Goal: Task Accomplishment & Management: Use online tool/utility

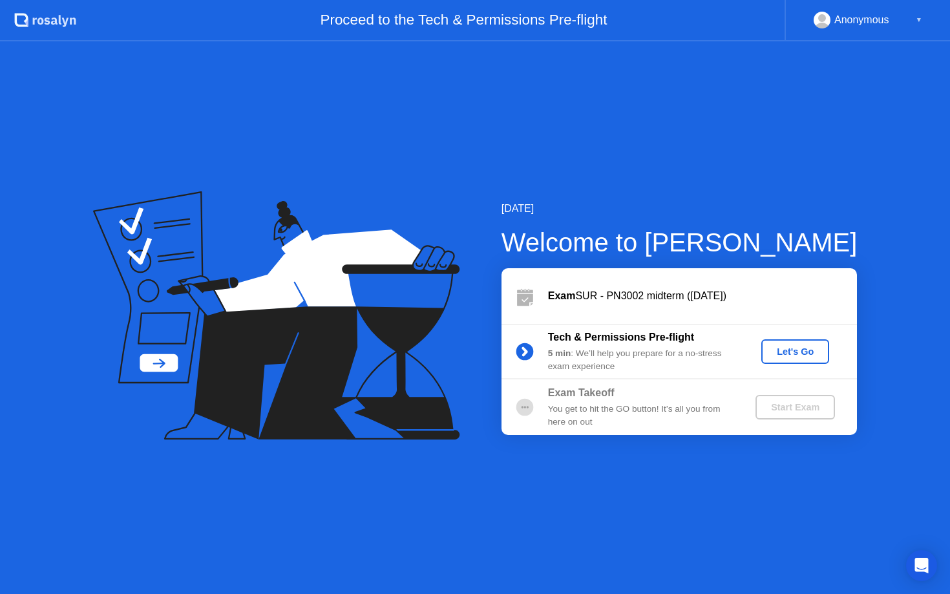
click at [803, 351] on div "Let's Go" at bounding box center [795, 351] width 58 height 10
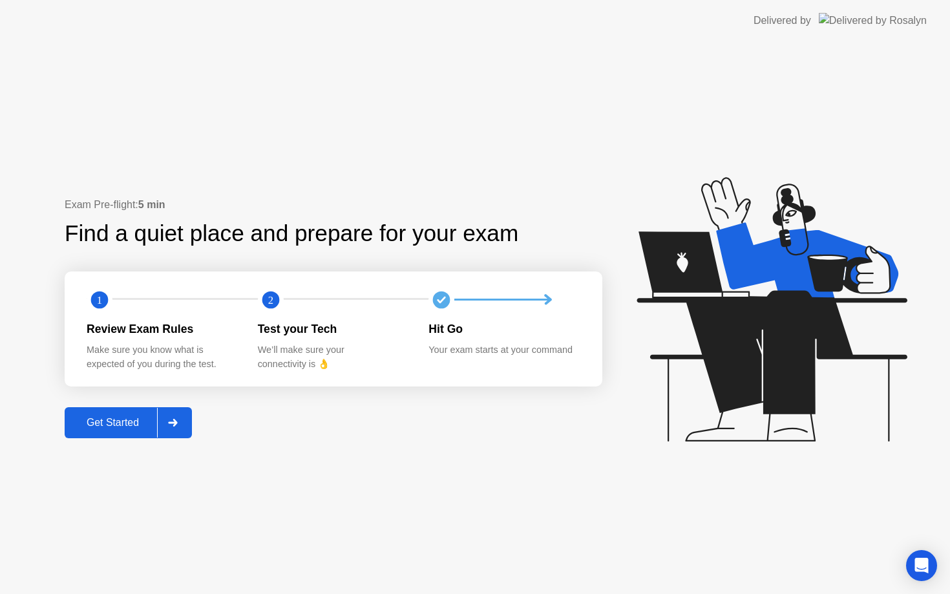
click at [174, 419] on icon at bounding box center [173, 423] width 10 height 8
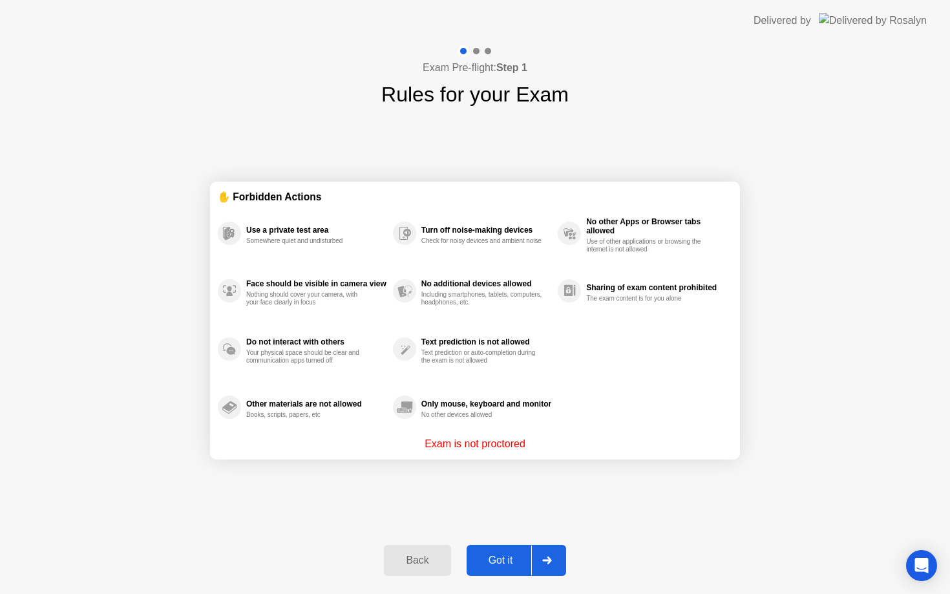
click at [497, 565] on div "Got it" at bounding box center [500, 560] width 61 height 12
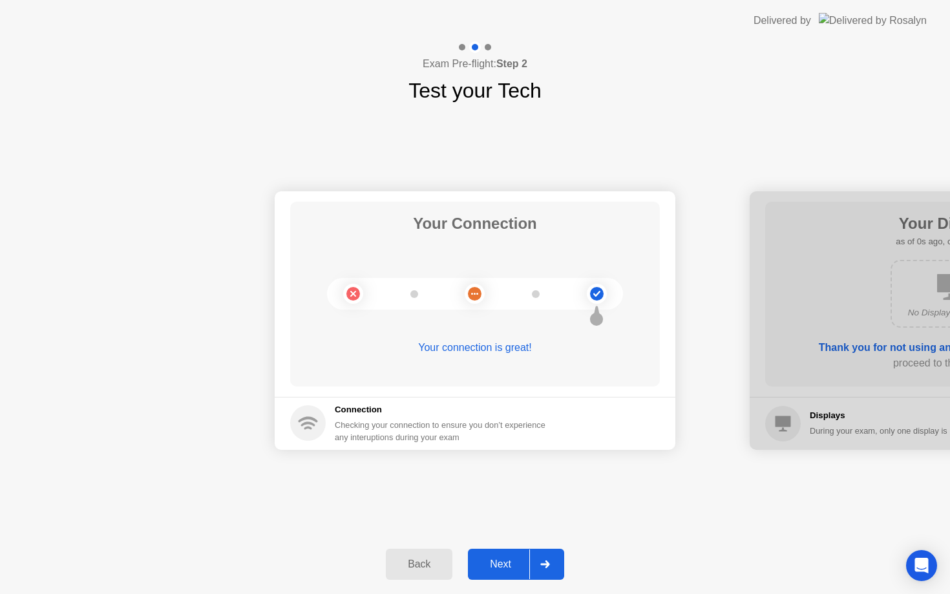
click at [505, 572] on button "Next" at bounding box center [516, 564] width 96 height 31
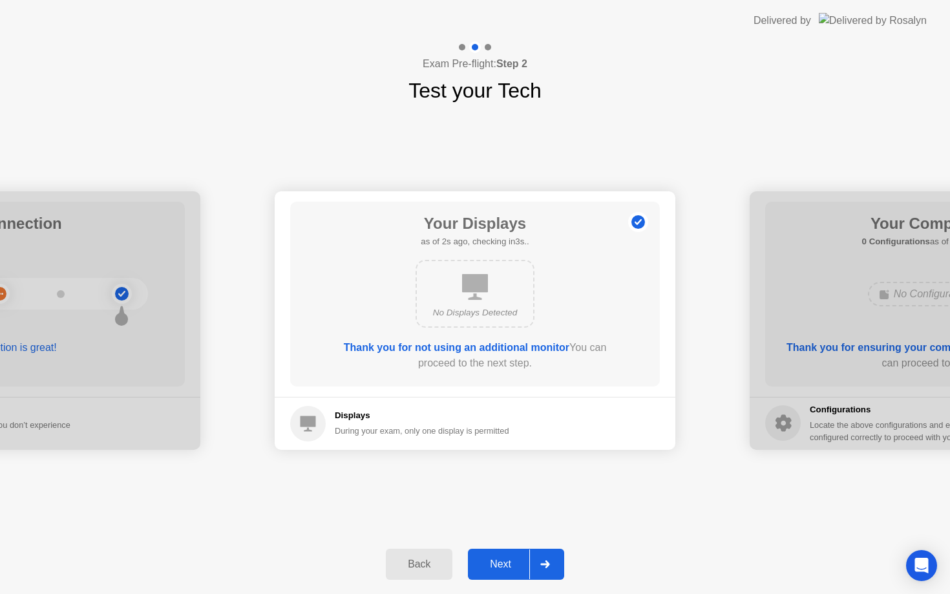
click at [505, 572] on button "Next" at bounding box center [516, 564] width 96 height 31
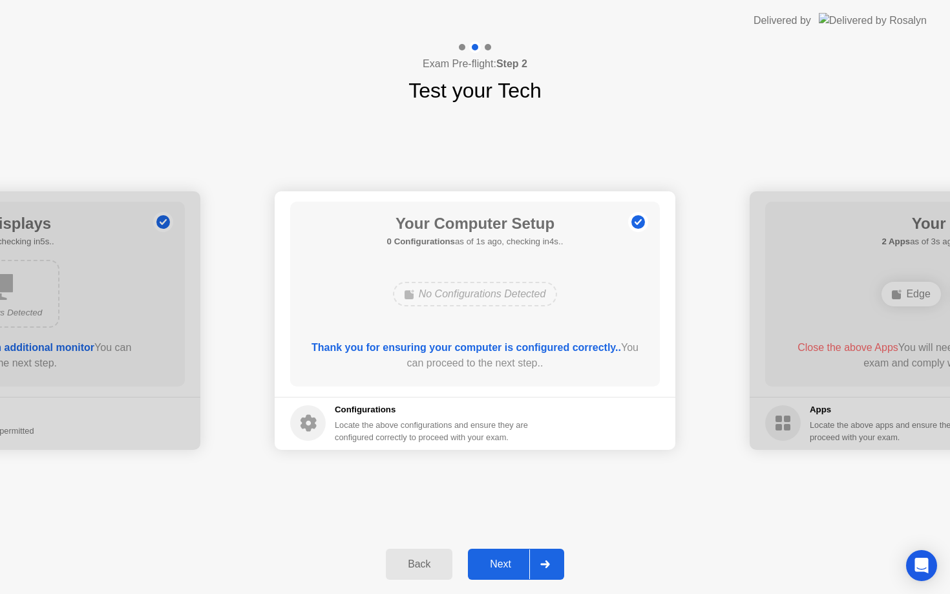
click at [505, 572] on button "Next" at bounding box center [516, 564] width 96 height 31
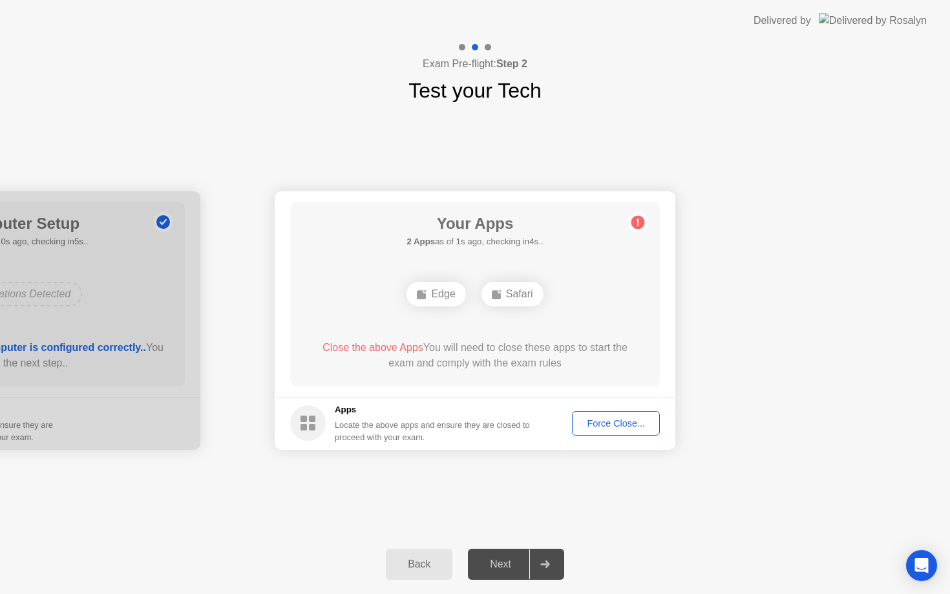
click at [625, 418] on div "Force Close..." at bounding box center [615, 423] width 79 height 10
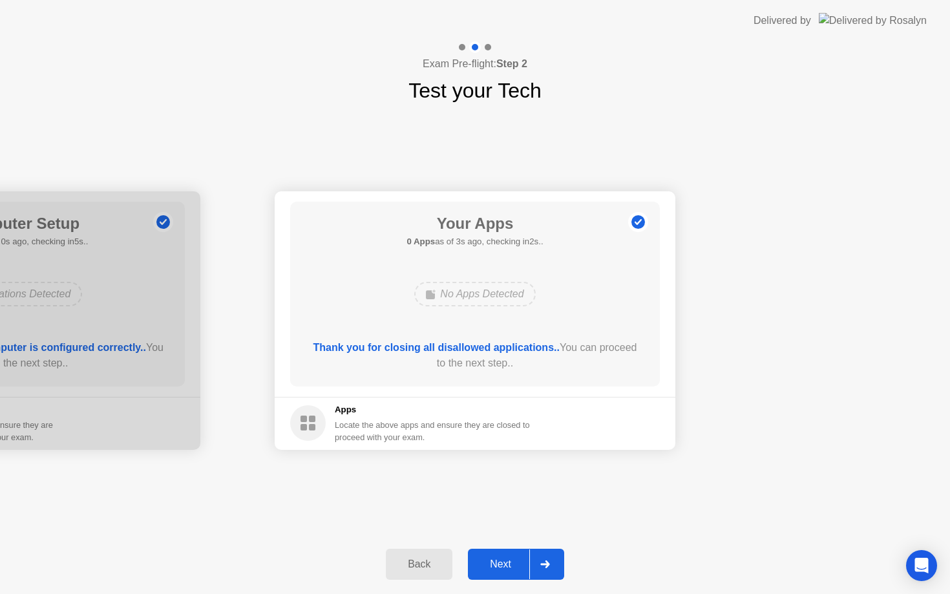
click at [542, 566] on icon at bounding box center [545, 564] width 10 height 8
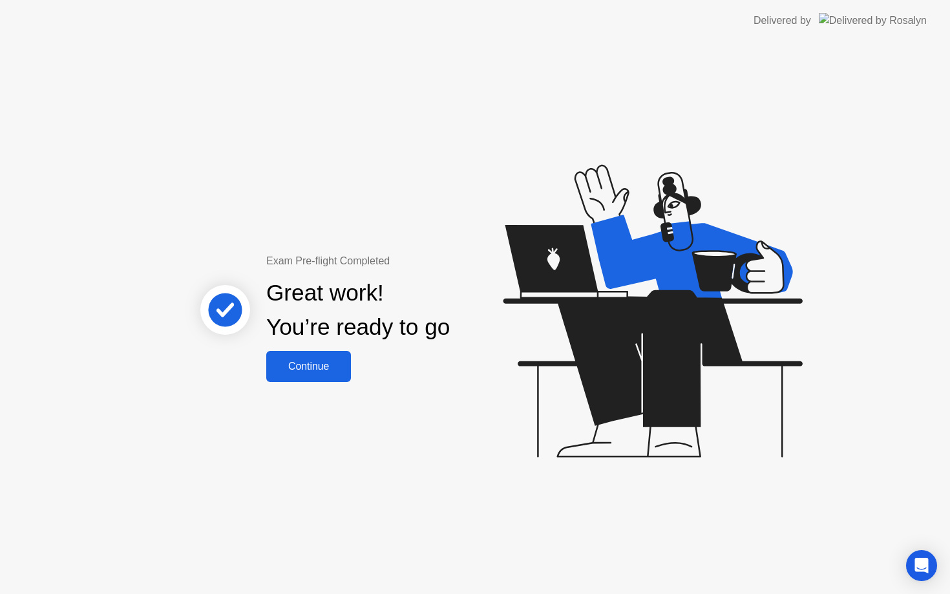
click at [333, 364] on div "Continue" at bounding box center [308, 367] width 77 height 12
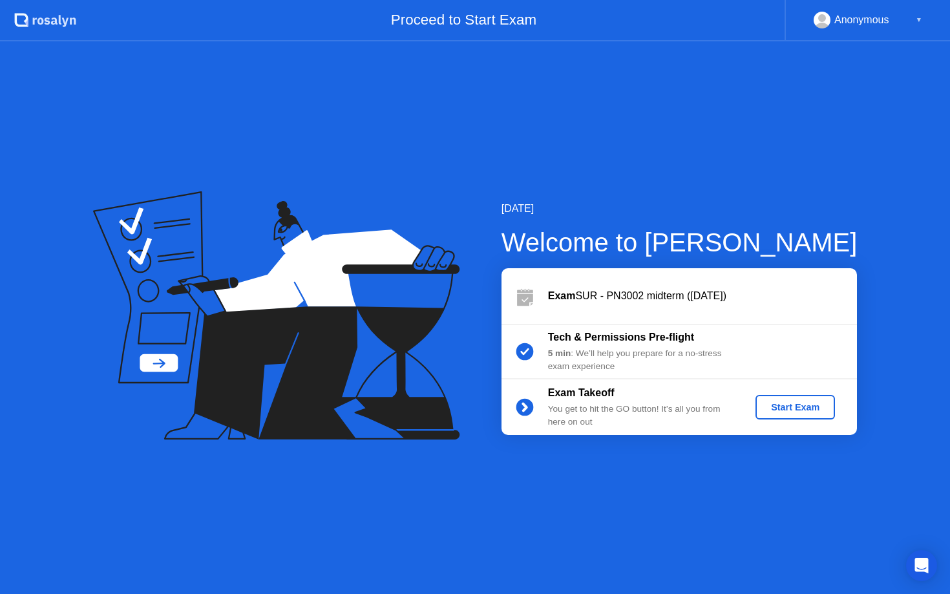
click at [785, 402] on div "Start Exam" at bounding box center [794, 407] width 69 height 10
